Goal: Information Seeking & Learning: Learn about a topic

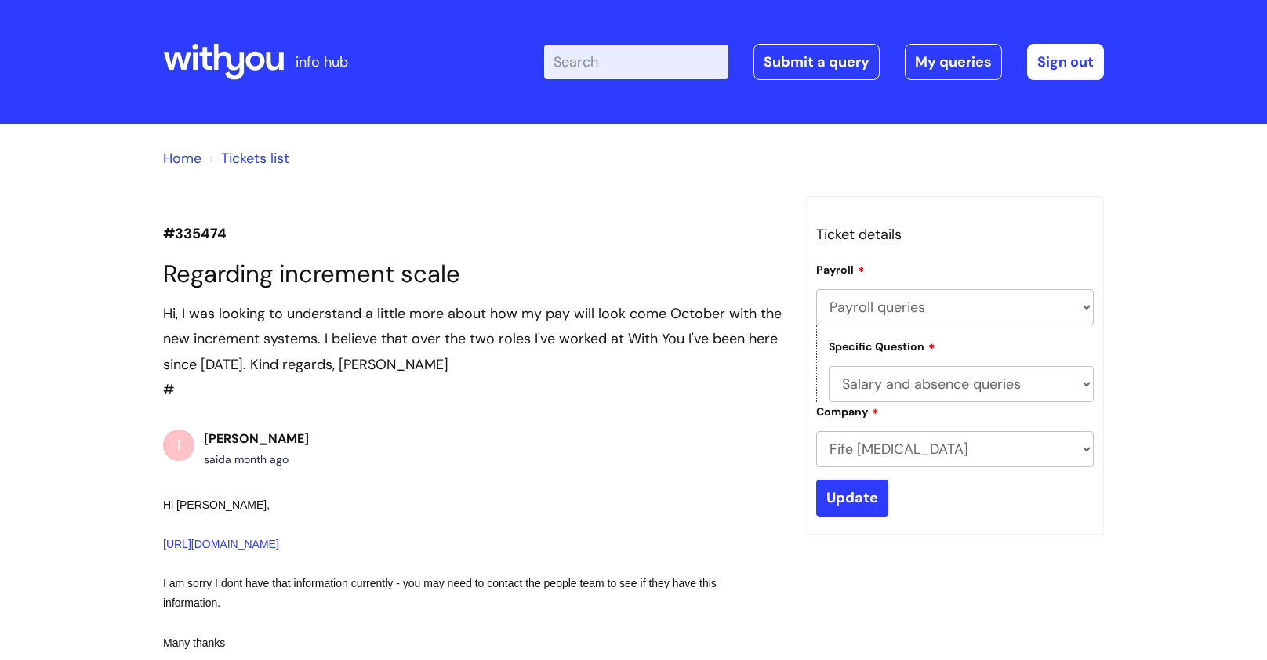
select select "Payroll queries"
select select "Salary and absence queries"
click at [214, 56] on icon at bounding box center [229, 62] width 31 height 36
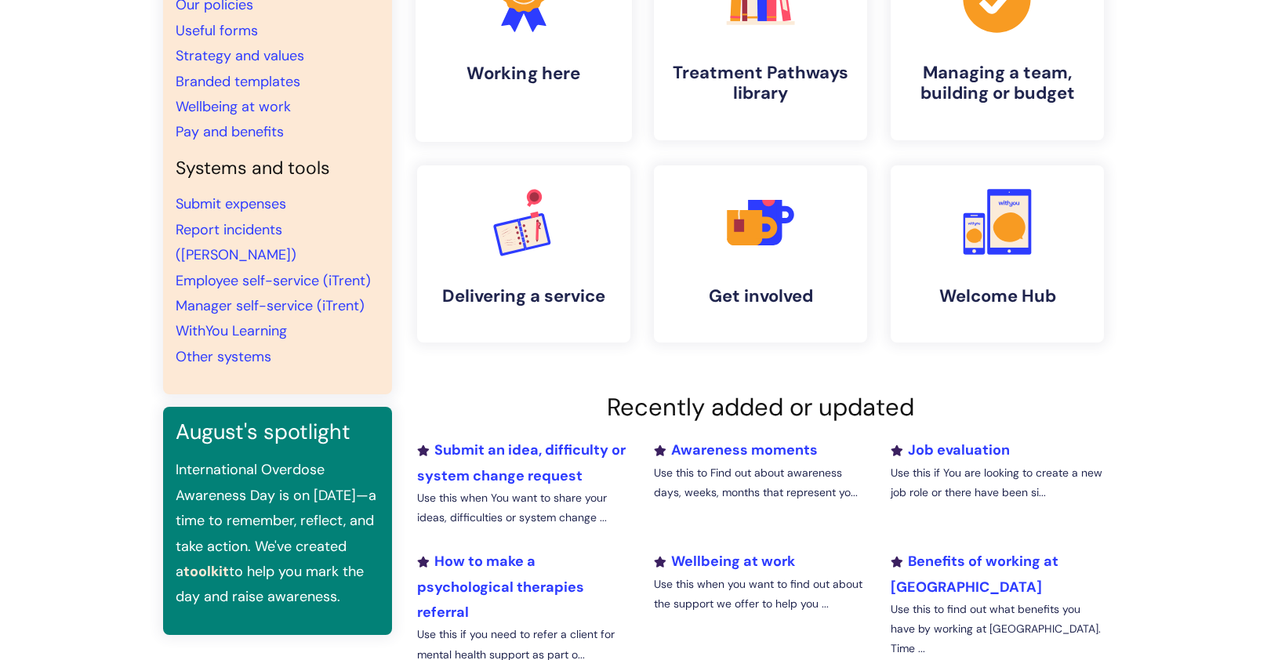
scroll to position [104, 0]
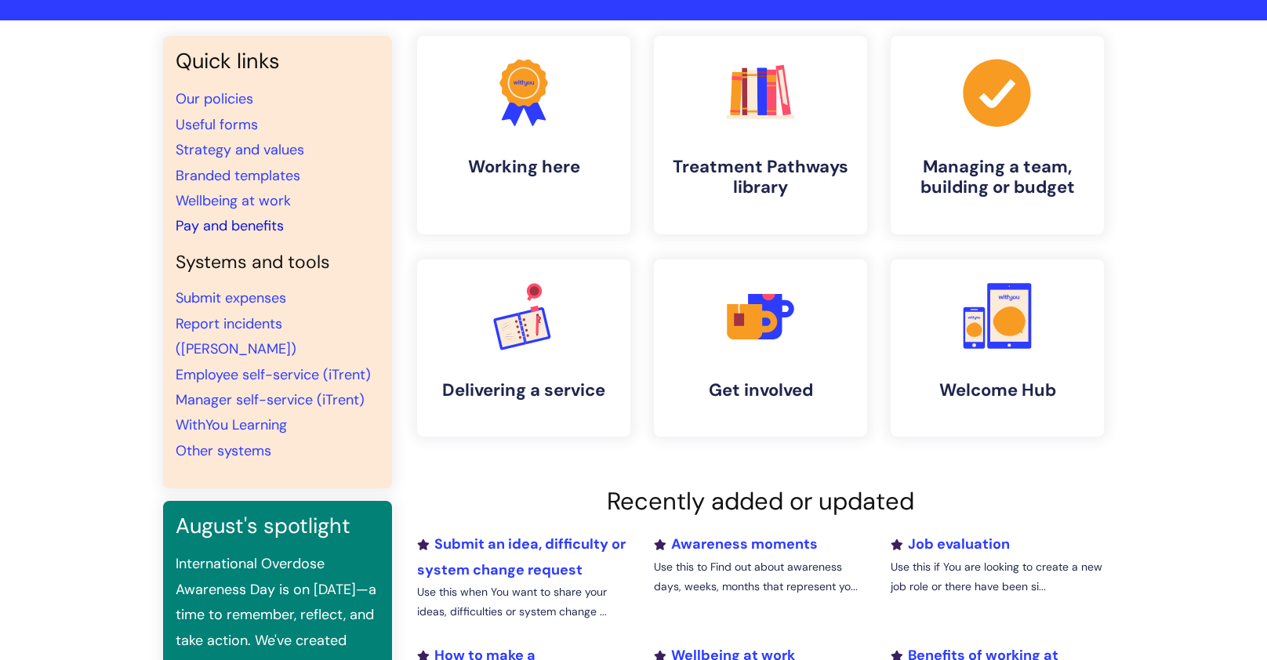
click at [216, 221] on link "Pay and benefits" at bounding box center [230, 225] width 108 height 19
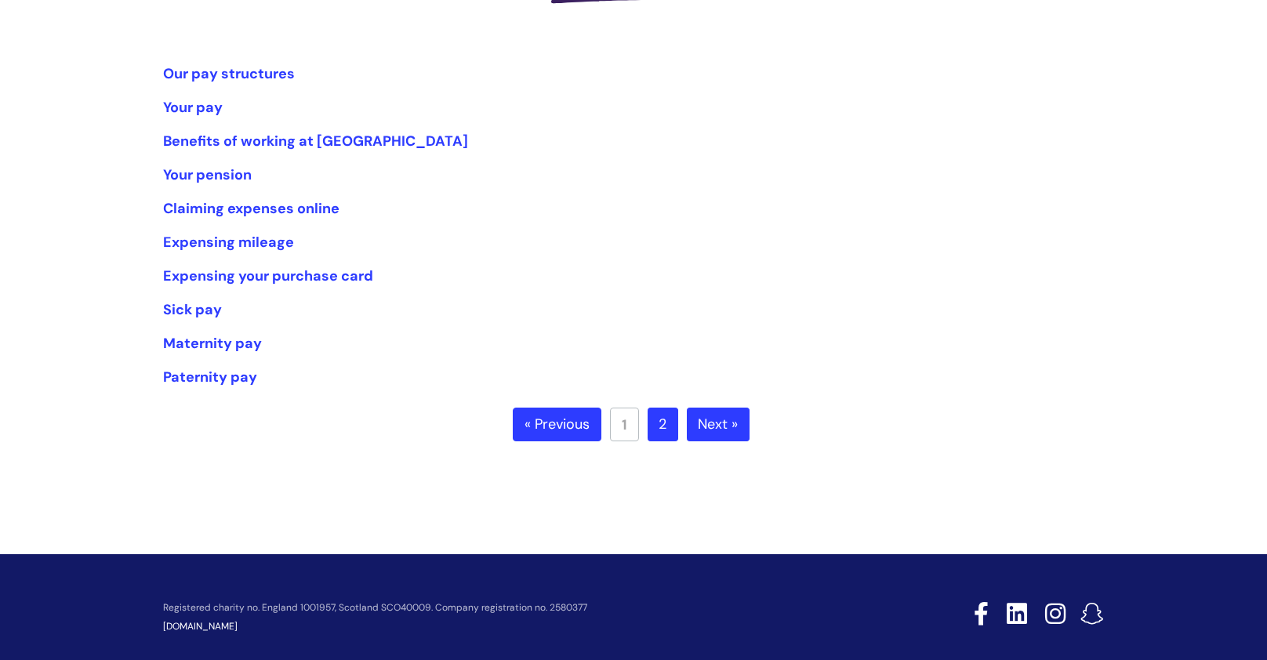
scroll to position [291, 0]
click at [197, 108] on link "Your pay" at bounding box center [193, 106] width 60 height 19
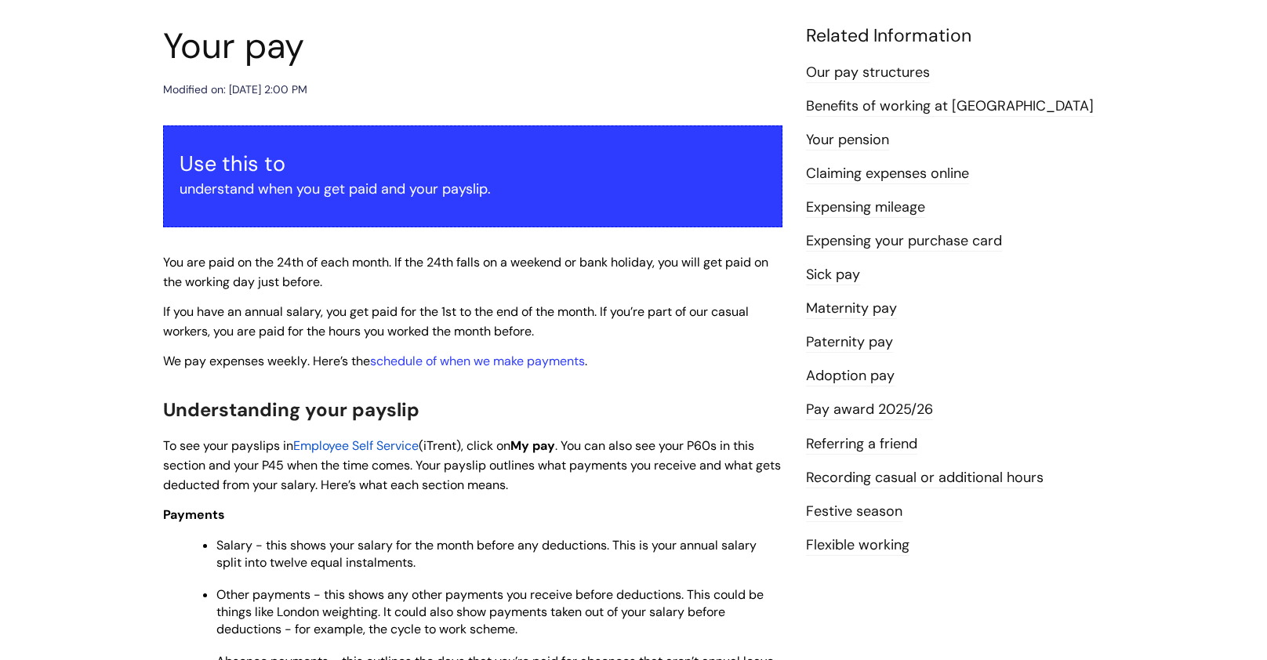
scroll to position [168, 0]
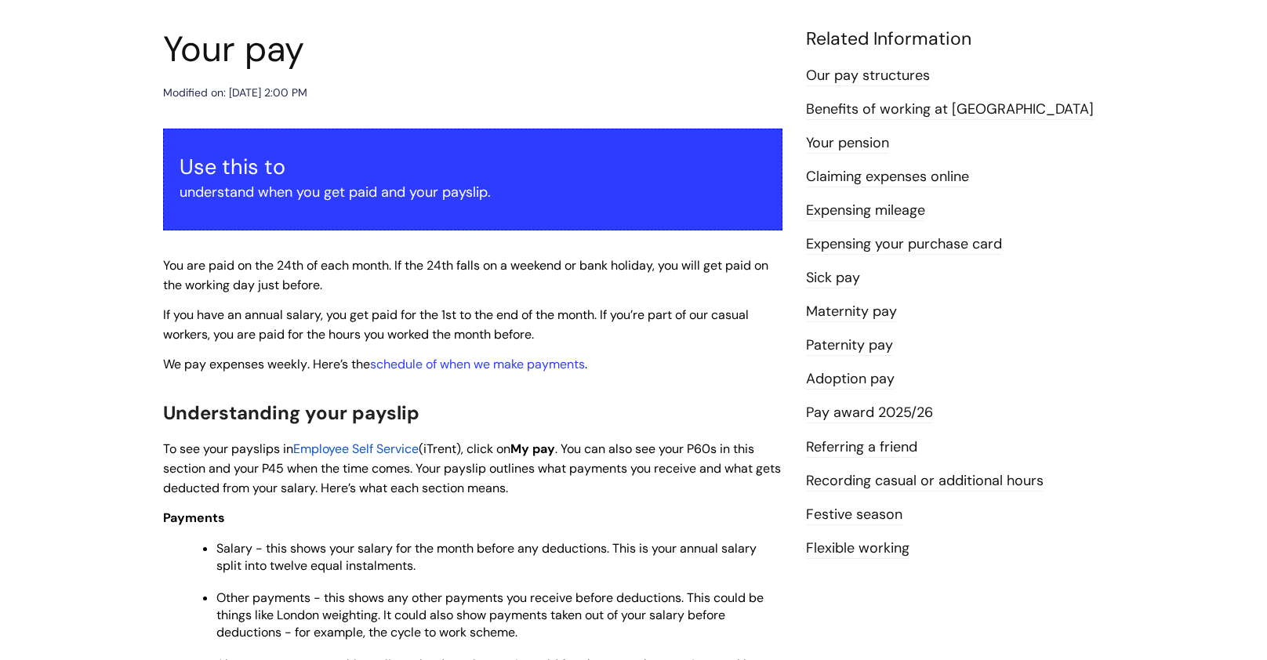
click at [853, 74] on link "Our pay structures" at bounding box center [868, 76] width 124 height 20
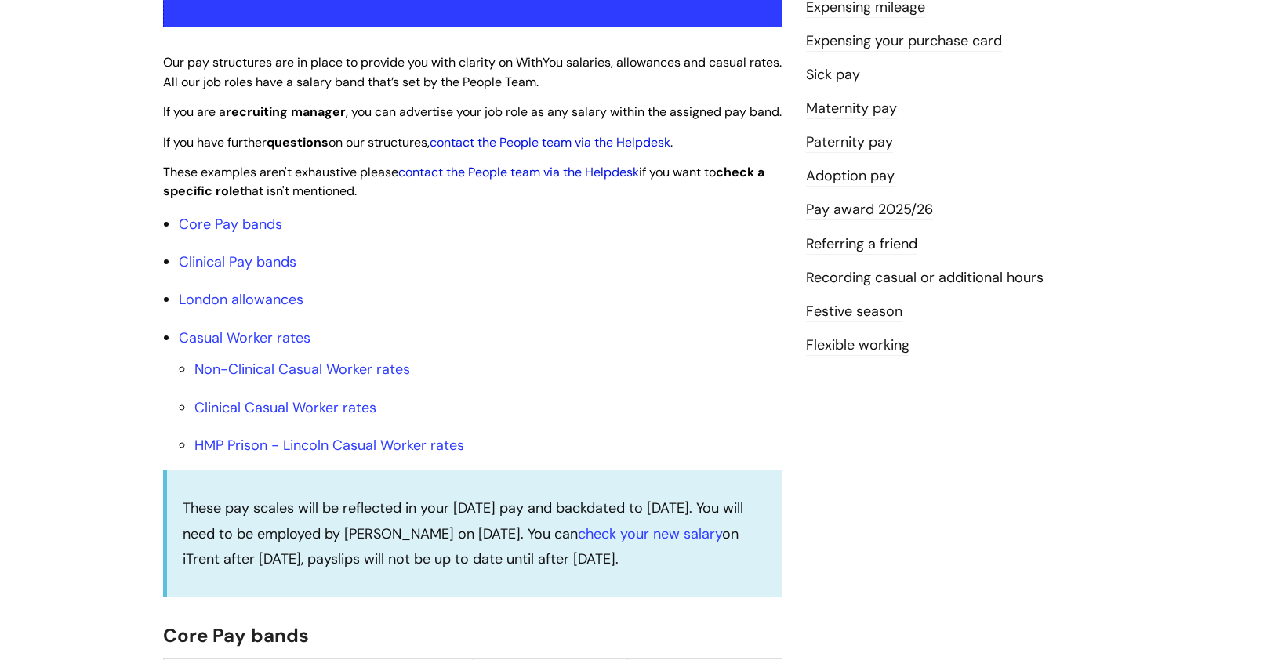
scroll to position [369, 0]
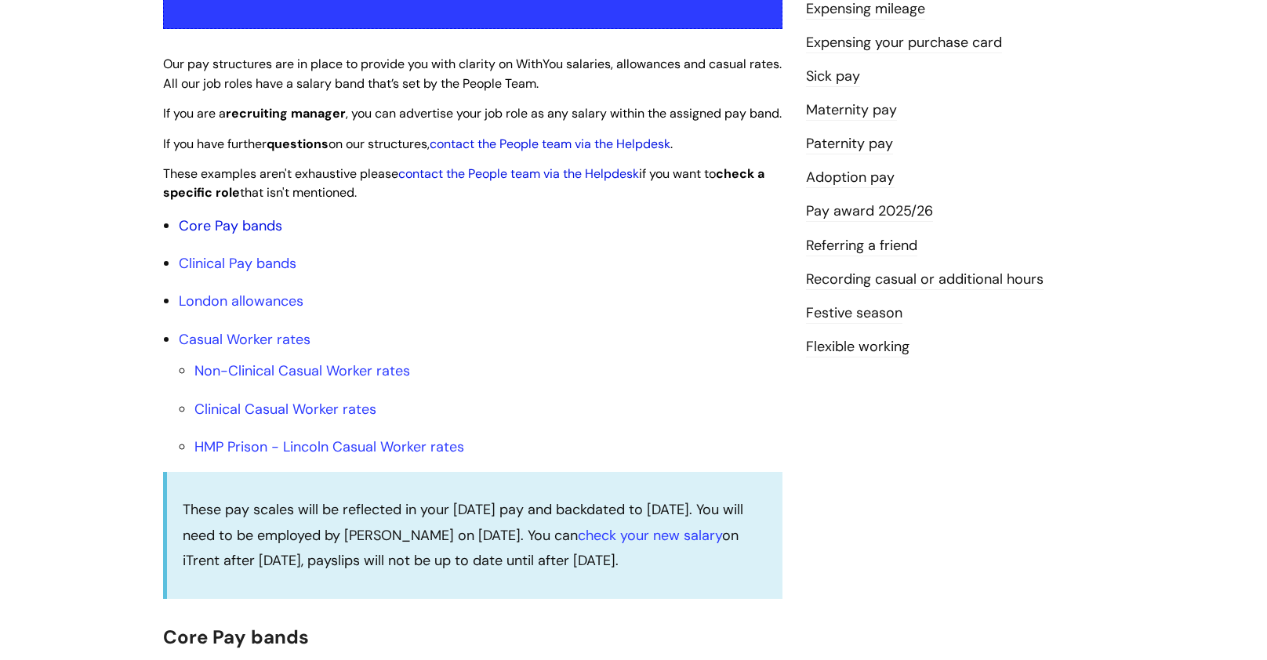
click at [263, 235] on link "Core Pay bands" at bounding box center [231, 225] width 104 height 19
click at [245, 235] on link "Core Pay bands" at bounding box center [231, 225] width 104 height 19
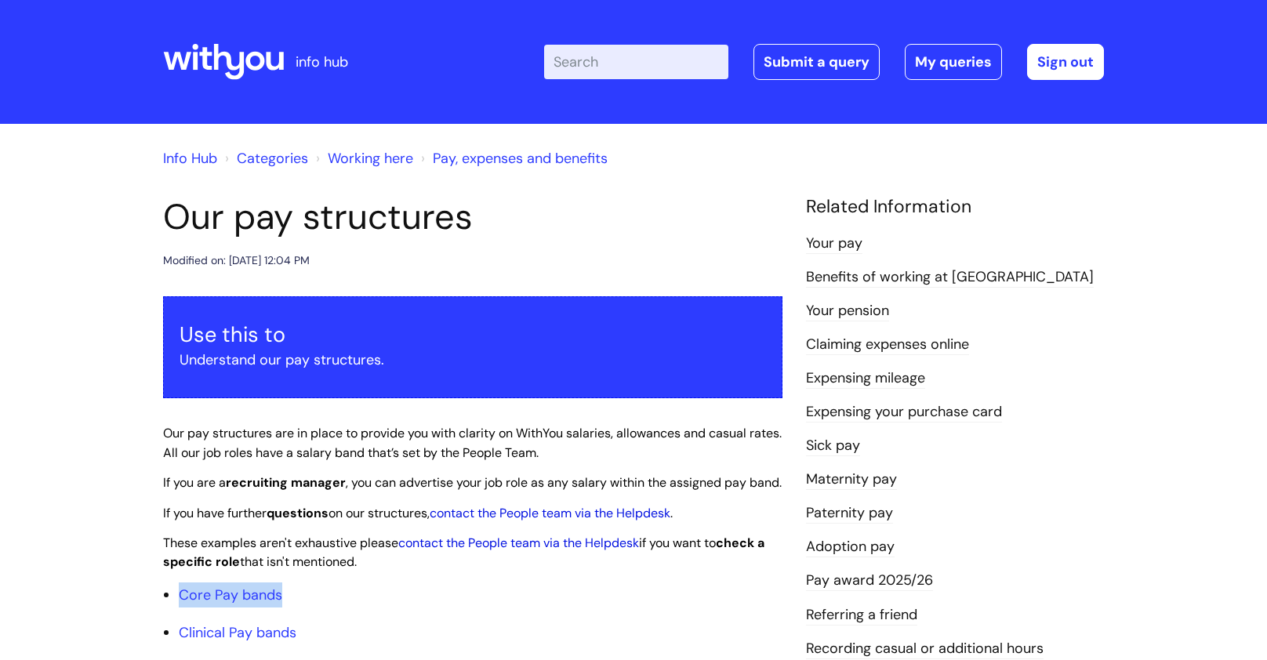
click at [852, 243] on link "Your pay" at bounding box center [834, 244] width 56 height 20
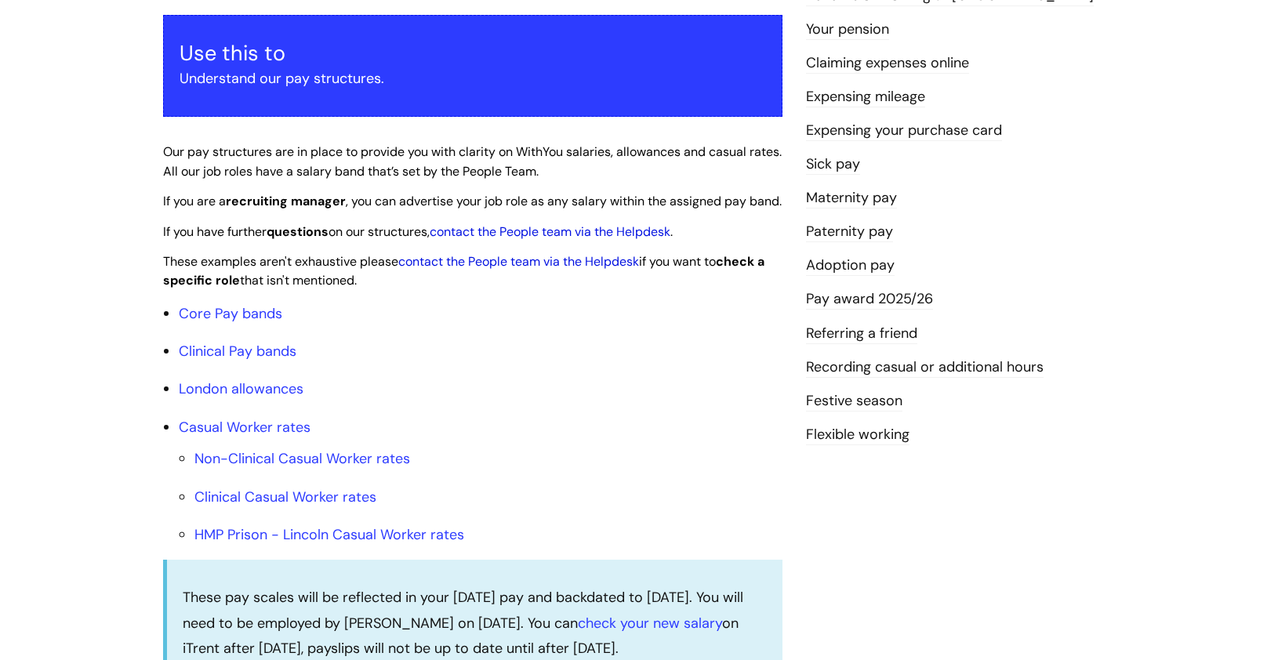
scroll to position [281, 0]
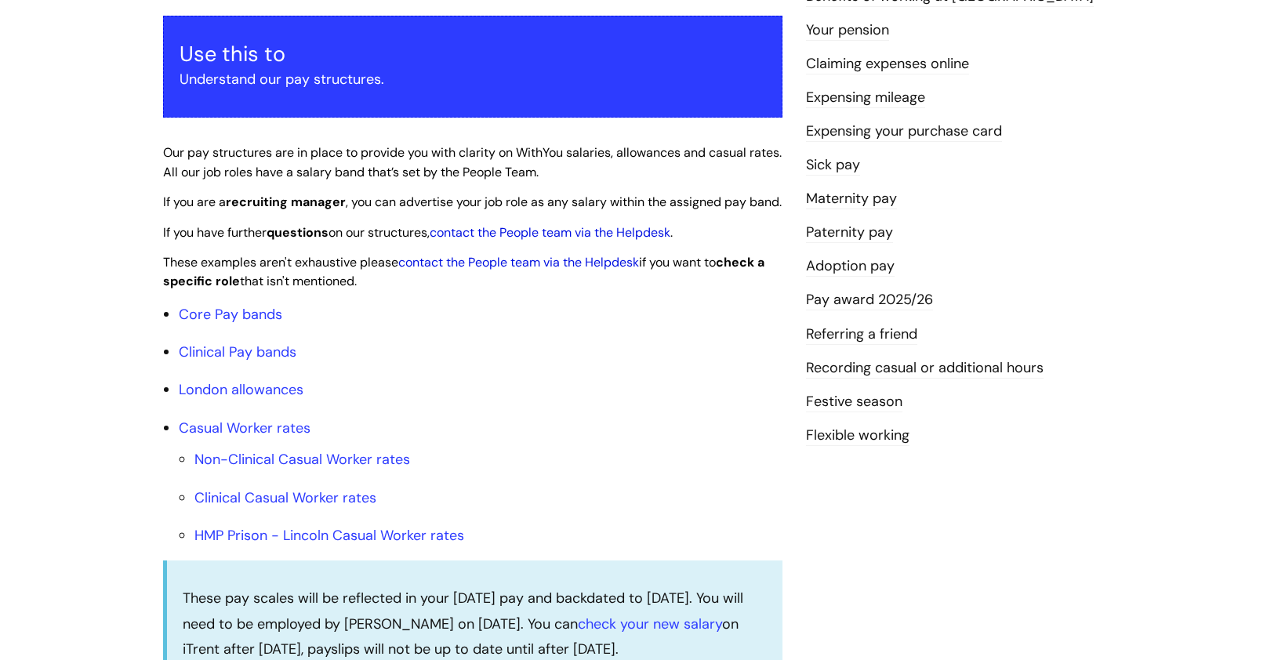
click at [859, 304] on link "Pay award 2025/26" at bounding box center [869, 300] width 127 height 20
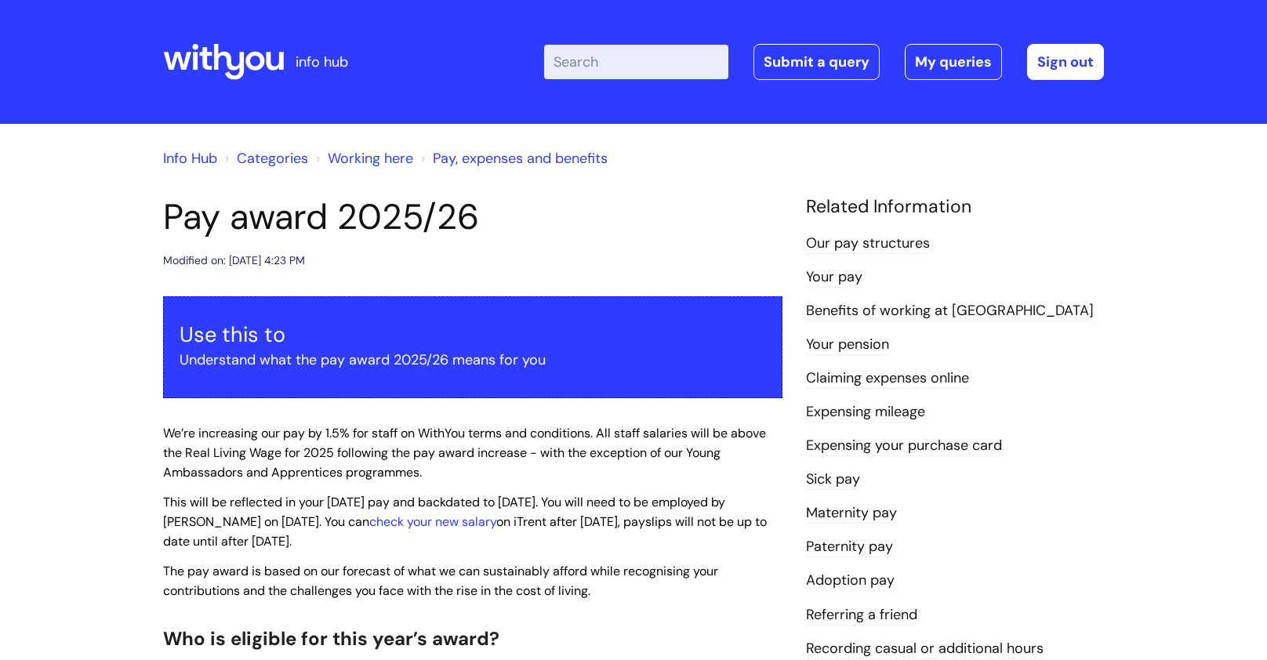
click at [587, 71] on input "Enter your search term here..." at bounding box center [636, 62] width 184 height 35
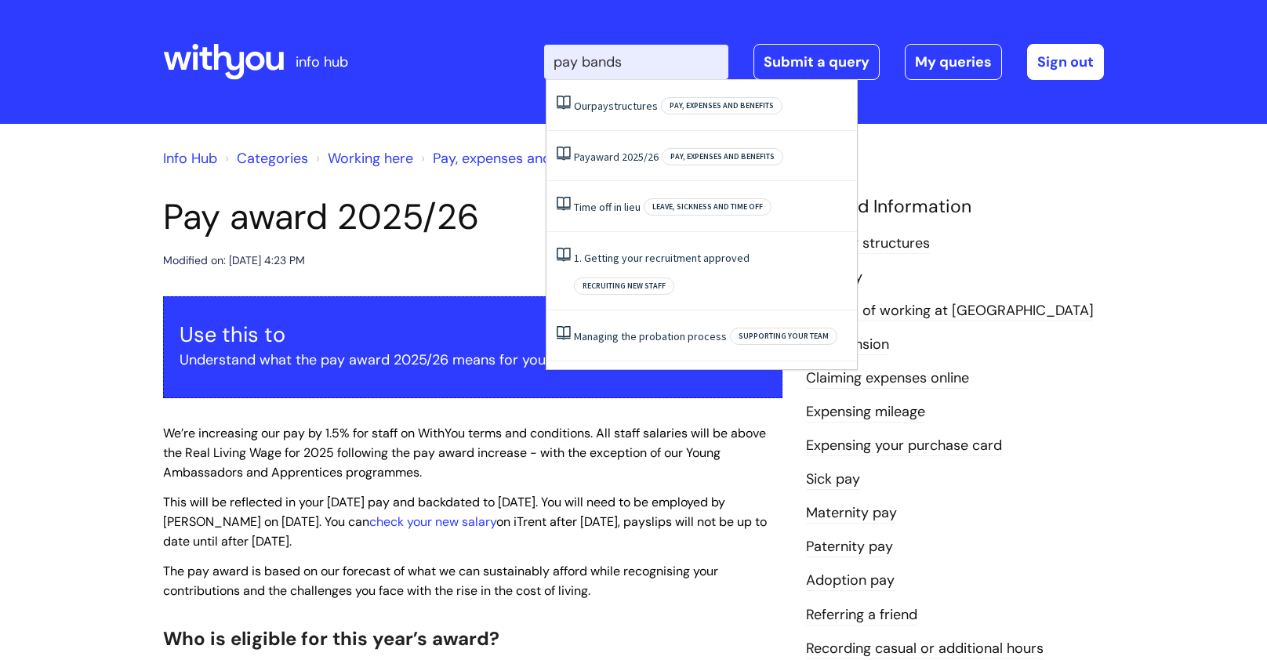
type input "pay bands"
click button "Search" at bounding box center [0, 0] width 0 height 0
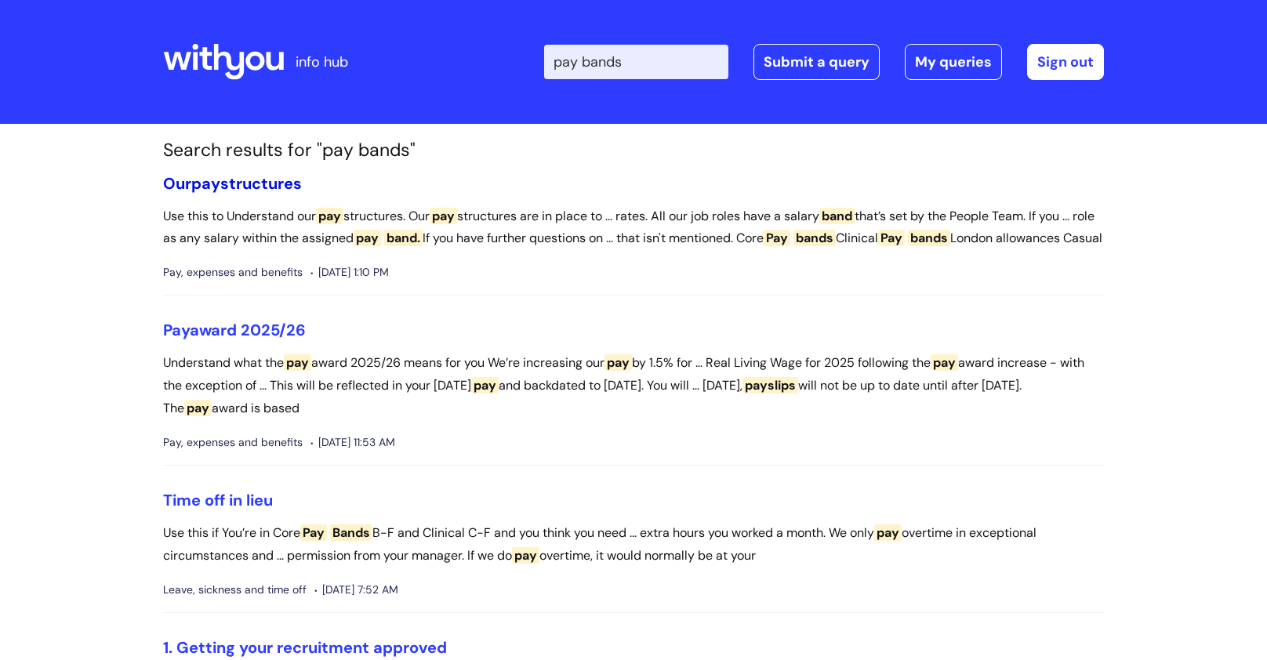
click at [284, 188] on link "Our pay structures" at bounding box center [232, 183] width 139 height 20
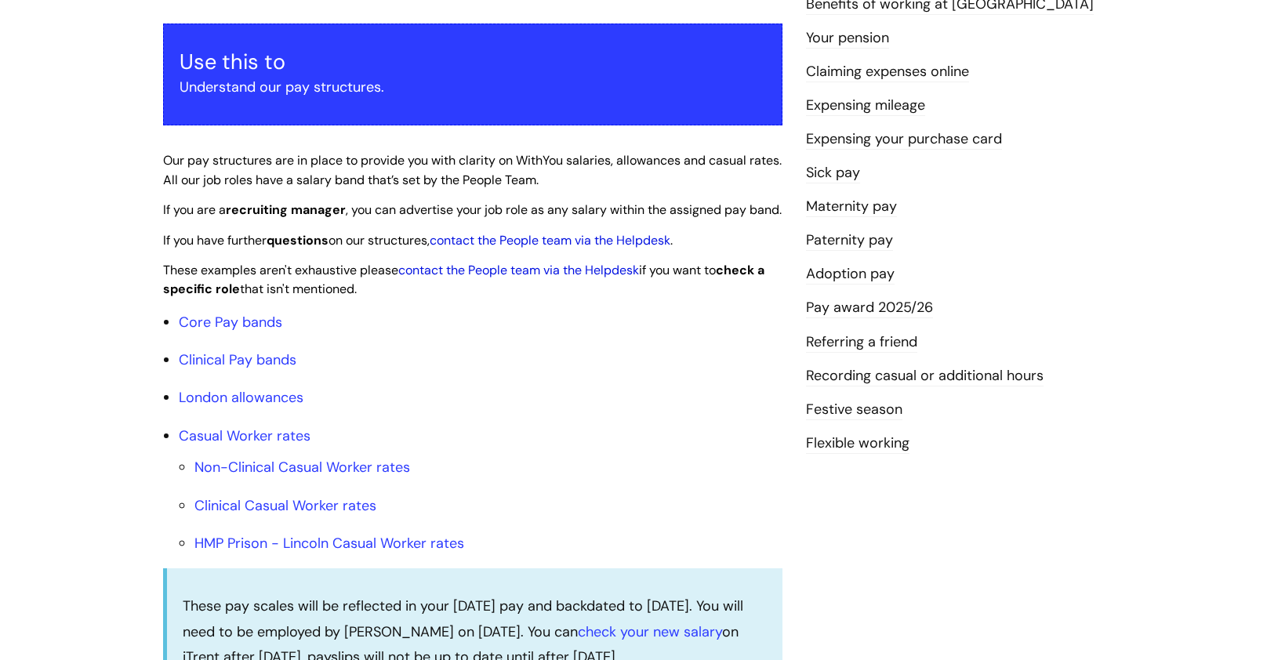
scroll to position [278, 0]
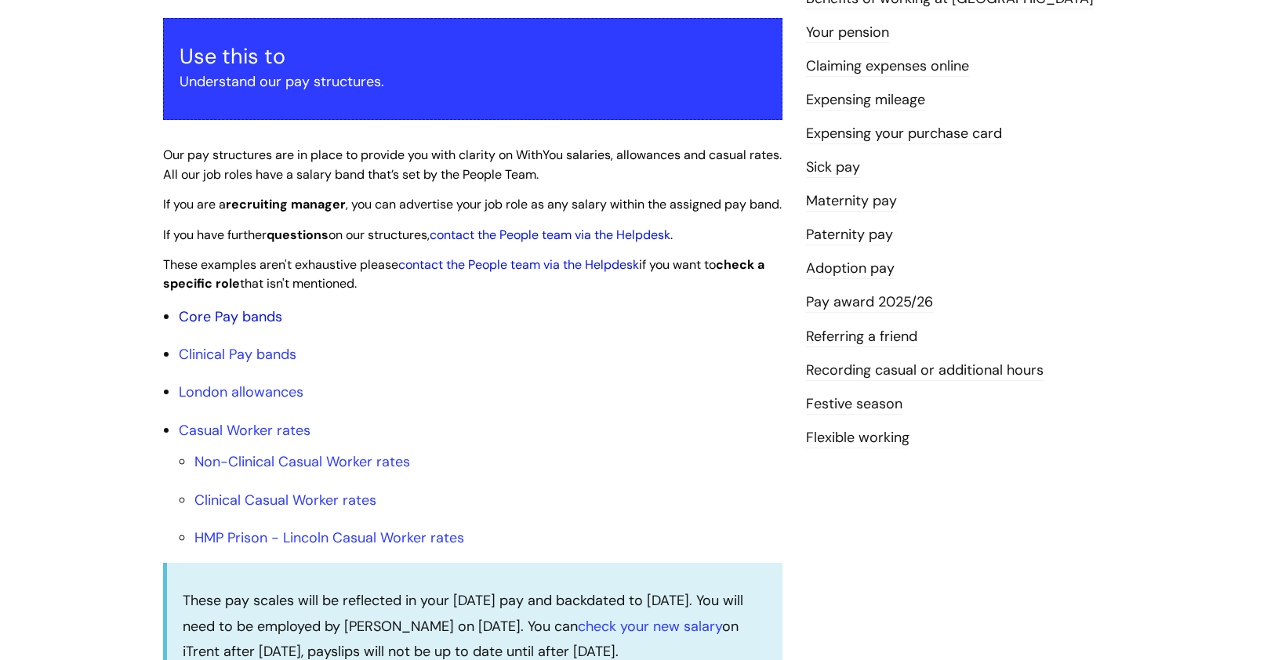
click at [215, 326] on link "Core Pay bands" at bounding box center [231, 316] width 104 height 19
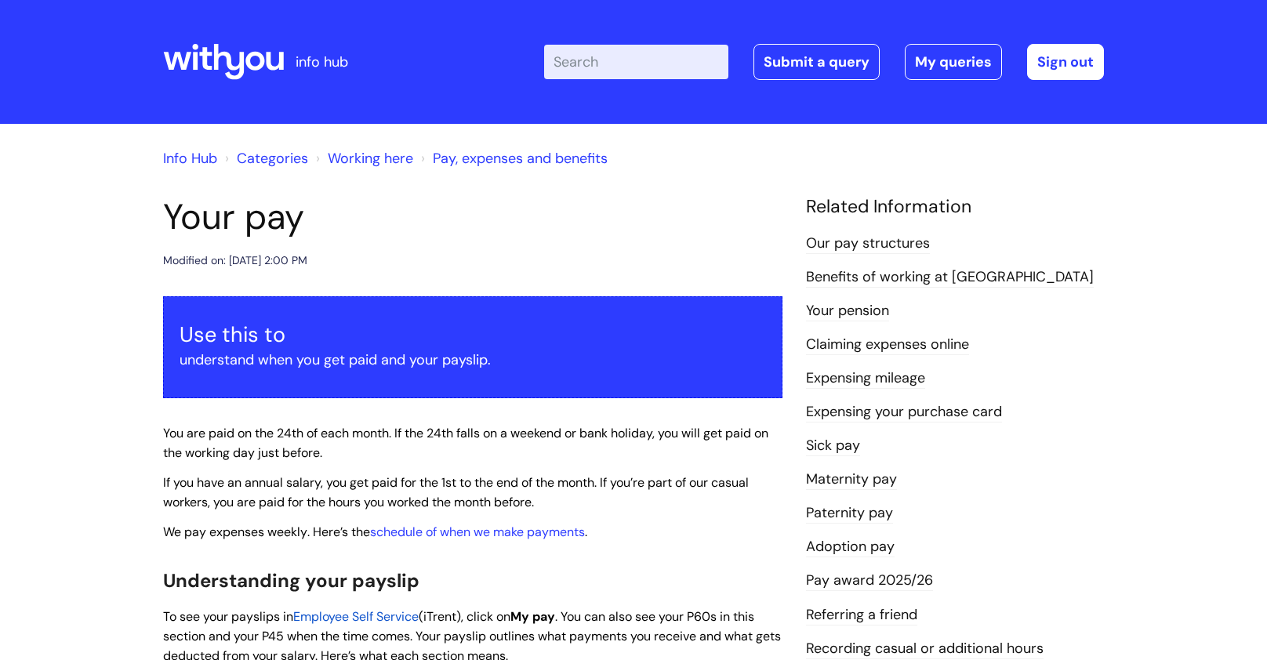
click at [672, 65] on input "Enter your search term here..." at bounding box center [636, 62] width 184 height 35
click at [601, 60] on input "Enter your search term here..." at bounding box center [636, 62] width 184 height 35
type input "pay bands"
click button "Search" at bounding box center [0, 0] width 0 height 0
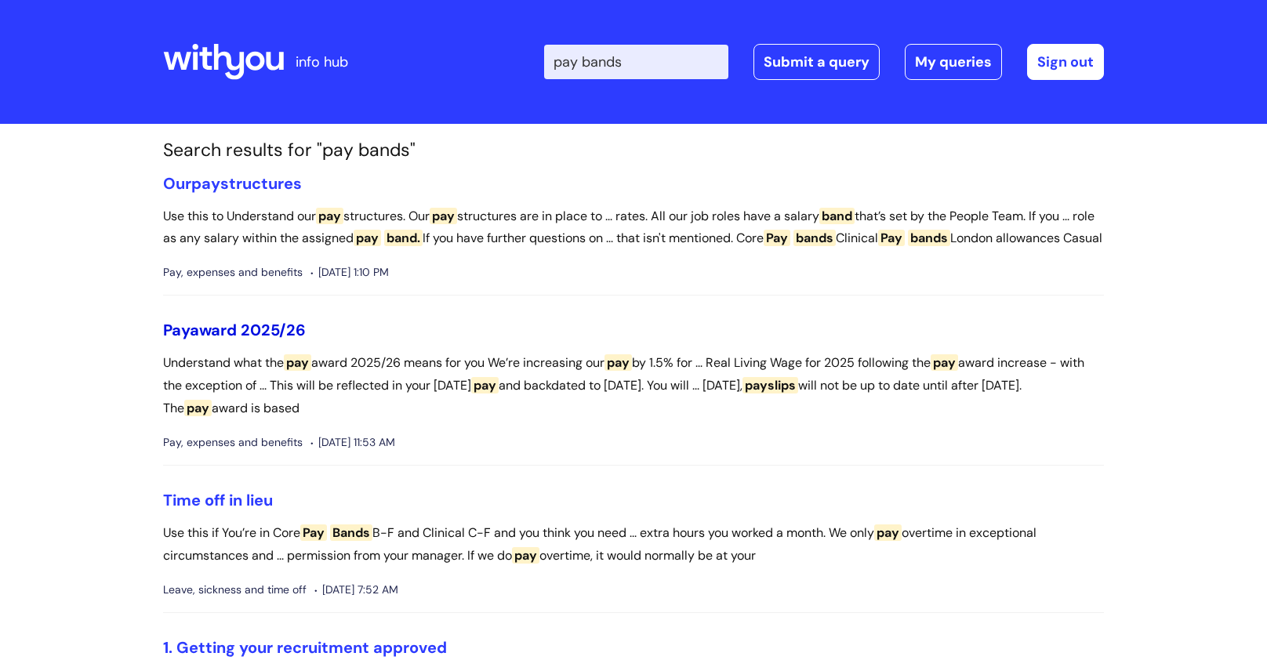
click at [244, 340] on link "Pay award 2025/26" at bounding box center [234, 330] width 143 height 20
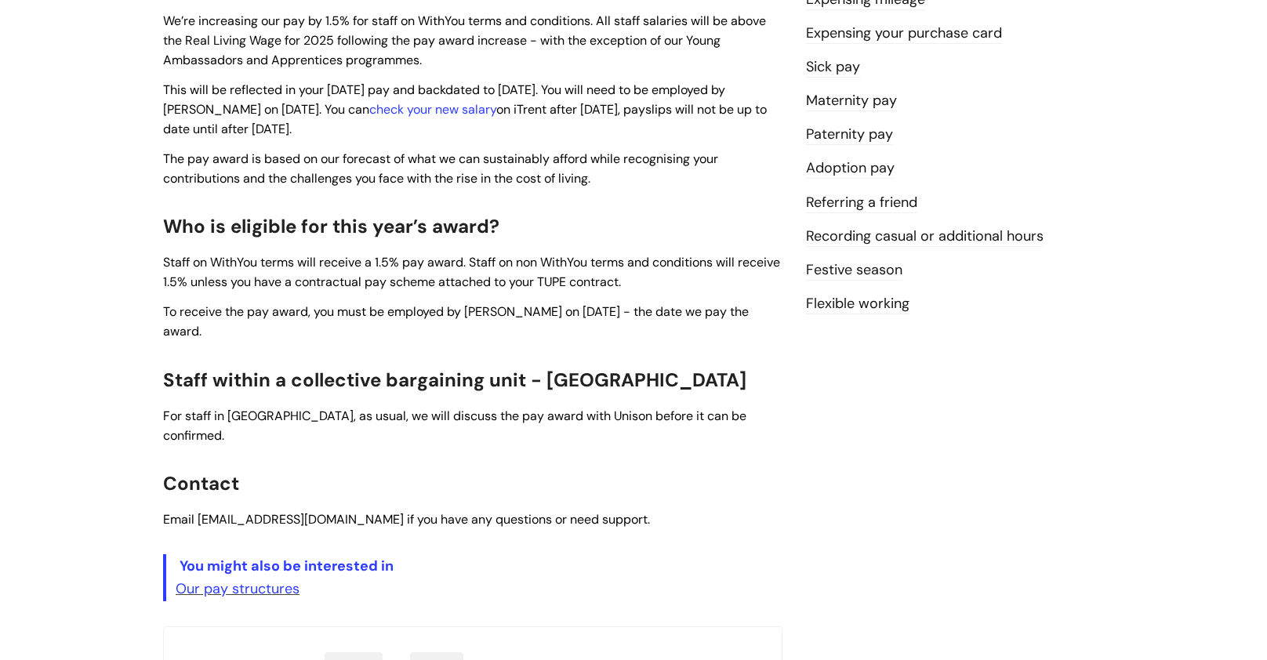
scroll to position [412, 0]
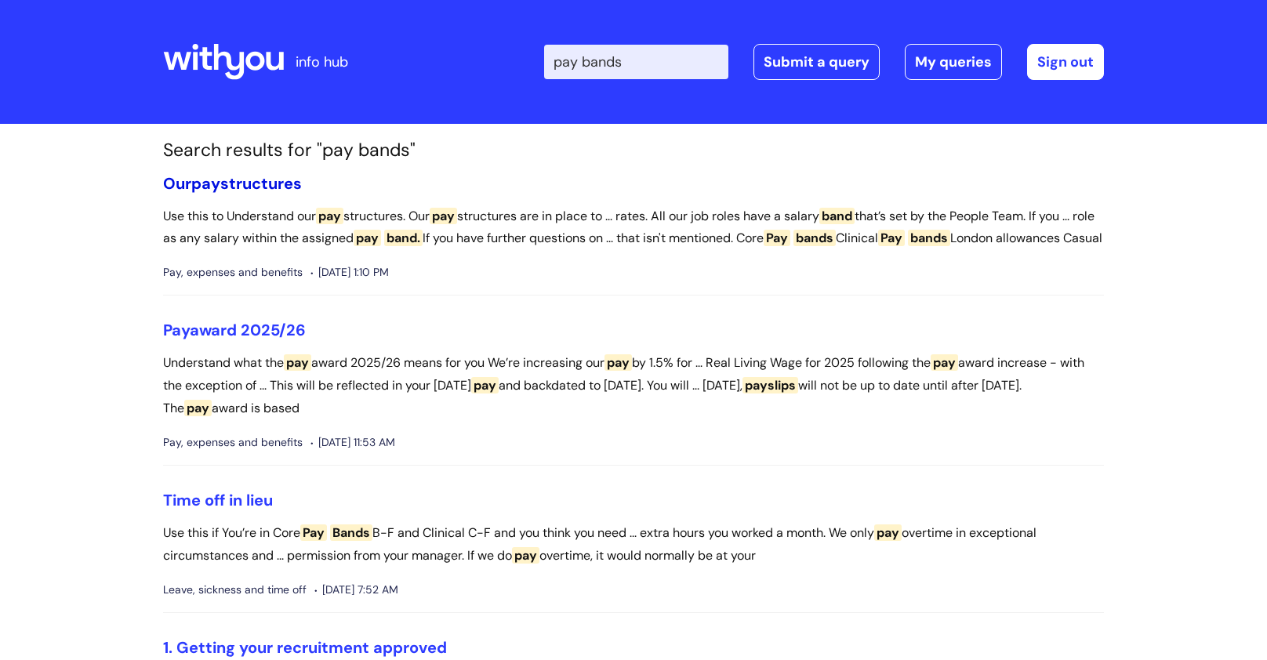
click at [251, 187] on link "Our pay structures" at bounding box center [232, 183] width 139 height 20
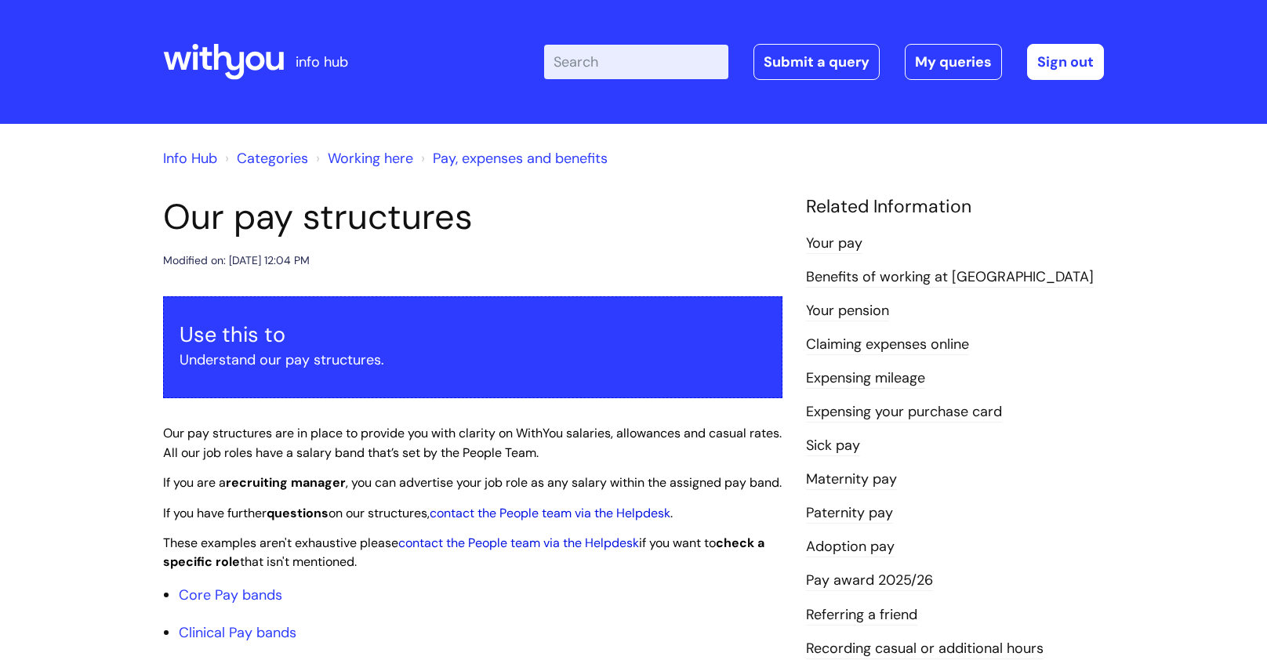
click at [184, 166] on link "Info Hub" at bounding box center [190, 158] width 54 height 19
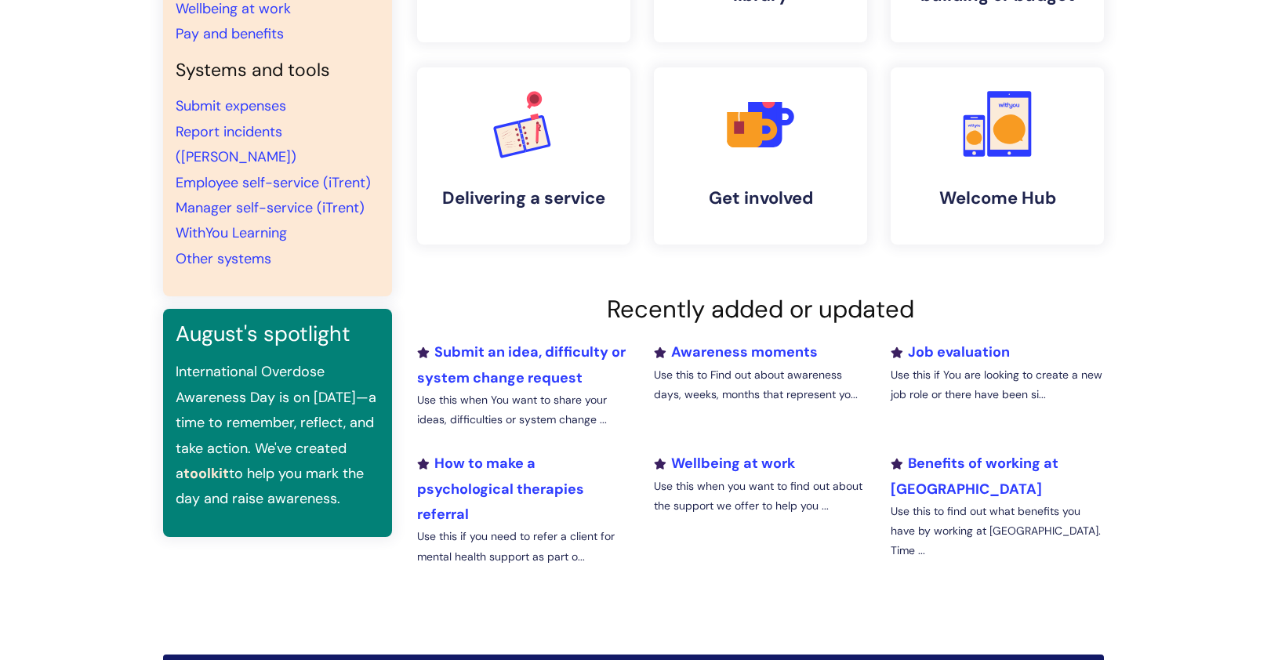
scroll to position [315, 0]
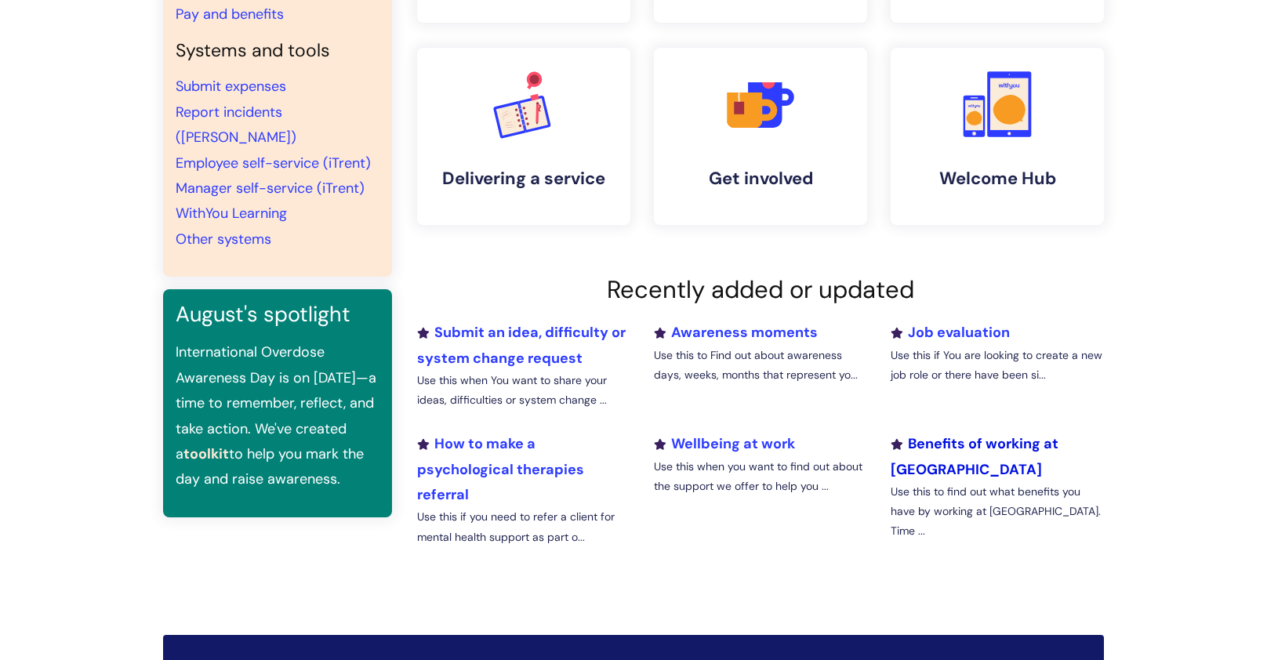
click at [945, 447] on link "Benefits of working at WithYou" at bounding box center [975, 456] width 168 height 44
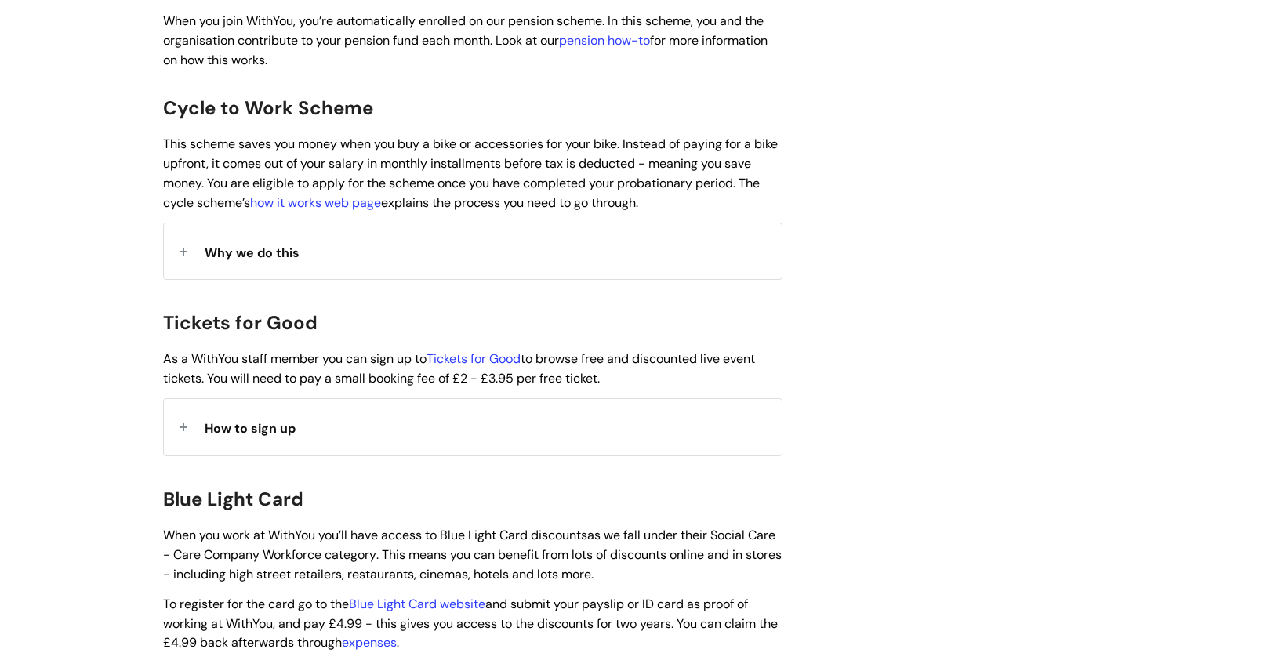
scroll to position [1220, 0]
click at [247, 417] on div "How to sign up" at bounding box center [473, 426] width 618 height 56
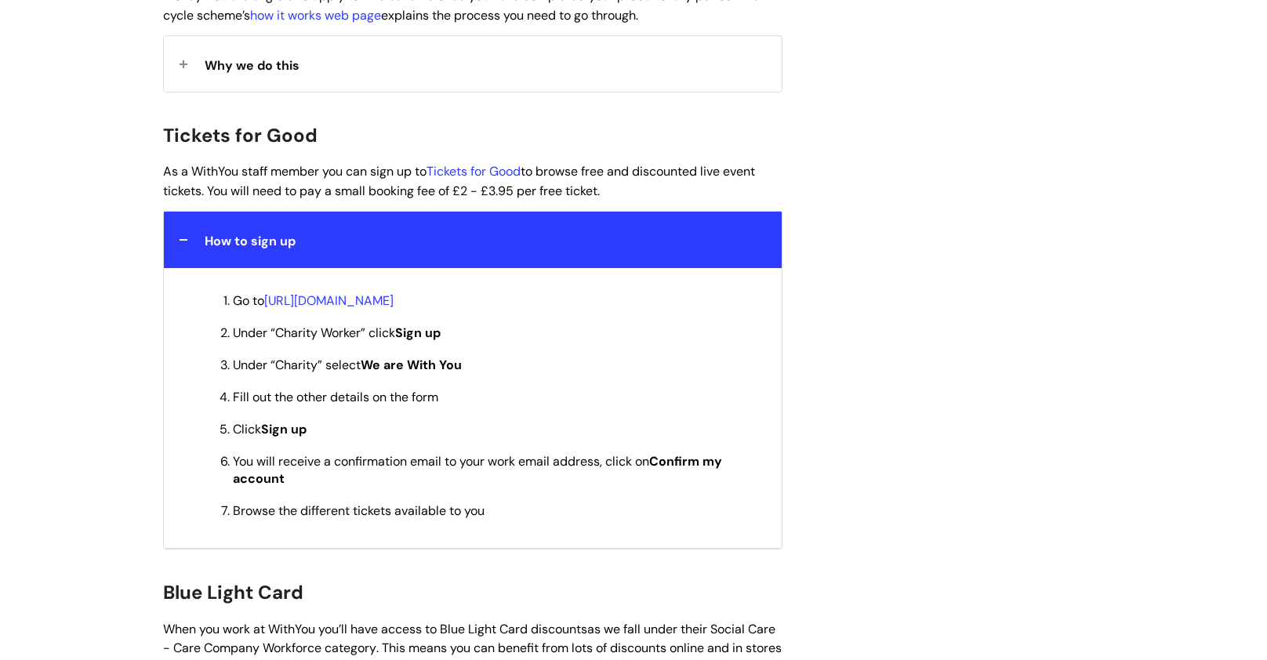
scroll to position [1410, 0]
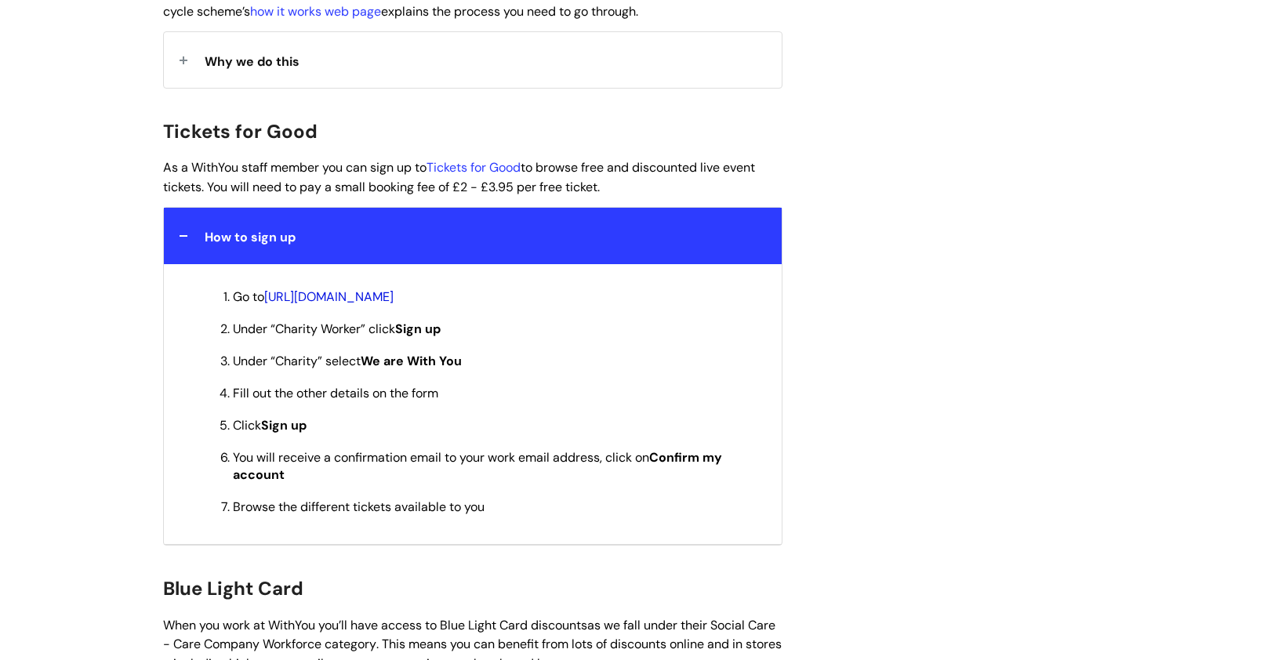
click at [394, 289] on link "[URL][DOMAIN_NAME]" at bounding box center [328, 297] width 129 height 16
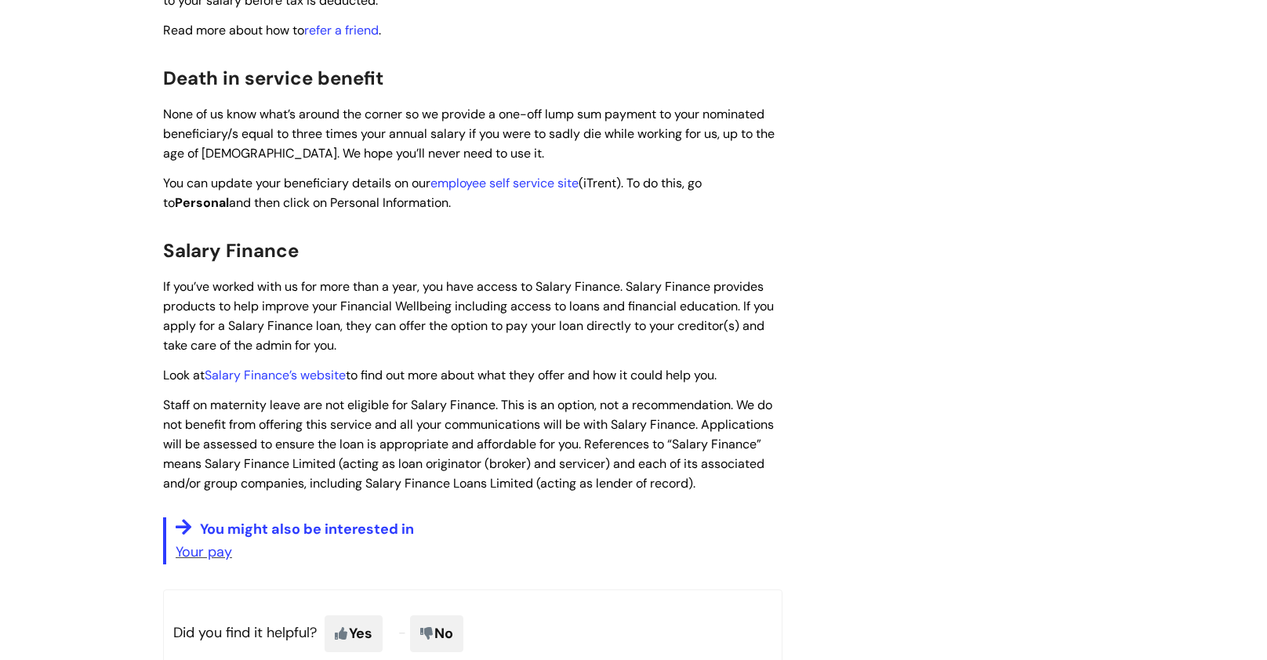
scroll to position [2078, 0]
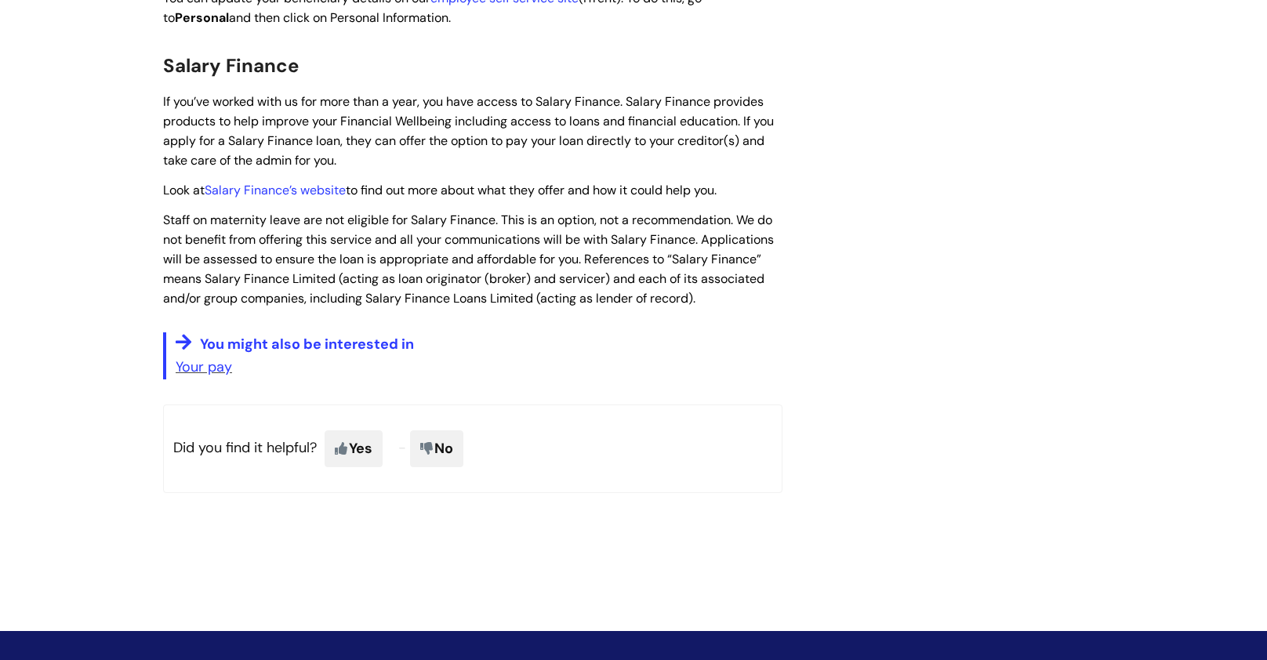
scroll to position [2267, 0]
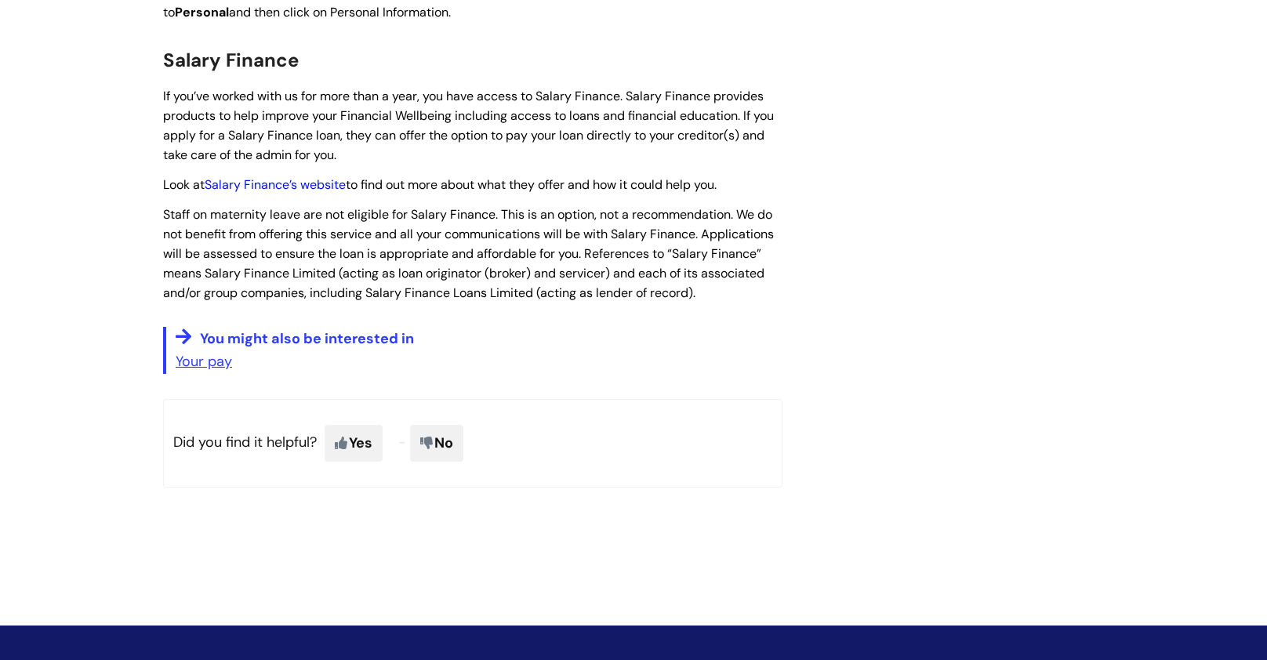
click at [252, 176] on link "Salary Finance’s website" at bounding box center [275, 184] width 141 height 16
